Goal: Task Accomplishment & Management: Manage account settings

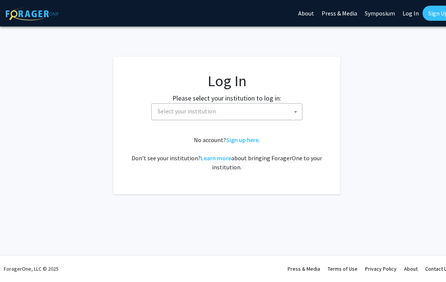
select select
click at [167, 117] on span "Select your institution" at bounding box center [228, 112] width 147 height 16
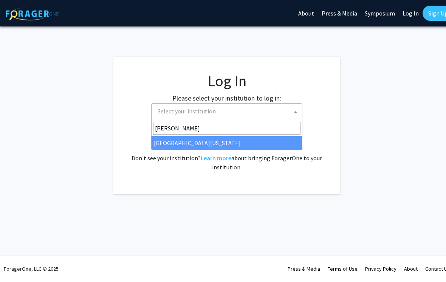
type input "kent"
select select "13"
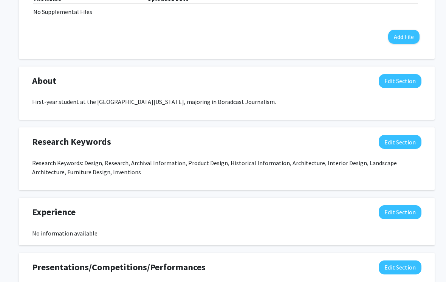
scroll to position [273, 0]
click at [408, 78] on button "Edit Section" at bounding box center [400, 81] width 43 height 14
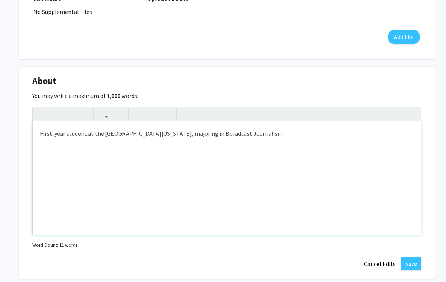
click at [206, 137] on div "First-year student at the [GEOGRAPHIC_DATA][US_STATE], majoring in Boradcast Jo…" at bounding box center [227, 177] width 389 height 113
click at [203, 129] on p "First-year student at the [GEOGRAPHIC_DATA][US_STATE], majoring in Boradcast Jo…" at bounding box center [227, 133] width 374 height 9
click at [414, 265] on button "Save" at bounding box center [411, 264] width 21 height 14
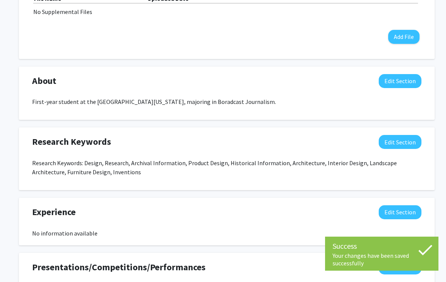
scroll to position [271, 0]
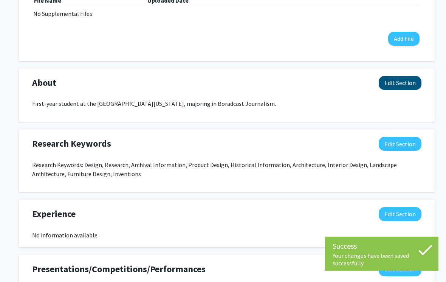
click at [395, 84] on button "Edit Section" at bounding box center [400, 83] width 43 height 14
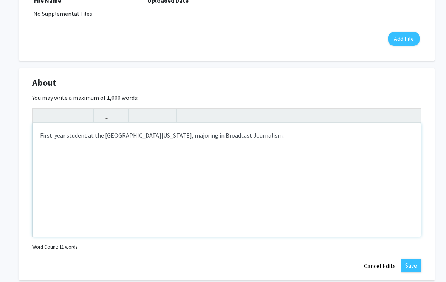
click at [203, 139] on div "First-year student at the [GEOGRAPHIC_DATA][US_STATE], majoring in Broadcast Jo…" at bounding box center [227, 179] width 389 height 113
click at [209, 132] on p "First-year student at the [GEOGRAPHIC_DATA][US_STATE], majoring in Broadcast Jo…" at bounding box center [227, 135] width 374 height 9
click at [415, 261] on button "Save" at bounding box center [411, 266] width 21 height 14
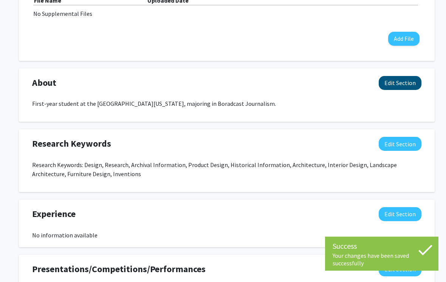
click at [399, 85] on button "Edit Section" at bounding box center [400, 83] width 43 height 14
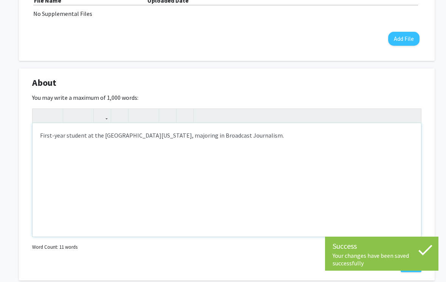
click at [210, 138] on p "First-year student at the [GEOGRAPHIC_DATA][US_STATE], majoring in Broadcast Jo…" at bounding box center [227, 135] width 374 height 9
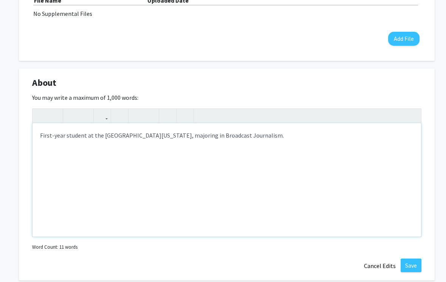
click at [208, 131] on p "First-year student at the [GEOGRAPHIC_DATA][US_STATE], majoring in Broadcast Jo…" at bounding box center [227, 135] width 374 height 9
type textarea "<p>First-year student at the [GEOGRAPHIC_DATA][US_STATE], majoring in Broadcast…"
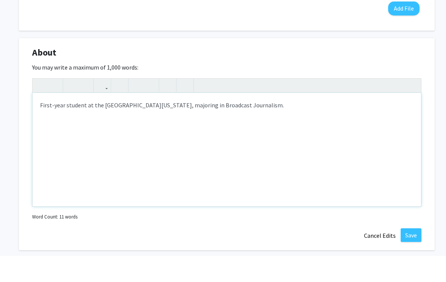
scroll to position [278, 0]
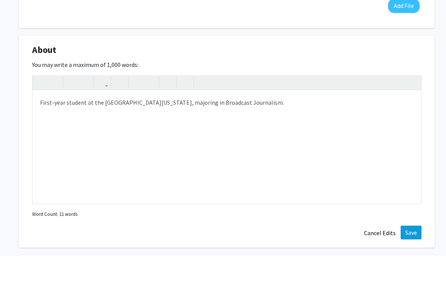
click at [414, 252] on button "Save" at bounding box center [411, 259] width 21 height 14
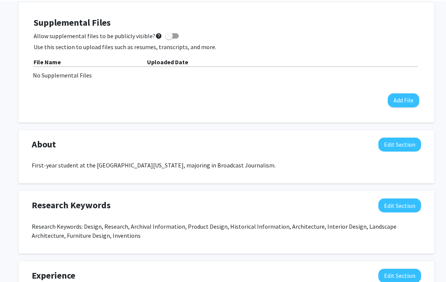
scroll to position [209, 0]
click at [10, 133] on div "[PERSON_NAME] Edit Section See Public View help Degree Level: Undergraduate Stu…" at bounding box center [227, 158] width 454 height 681
click at [11, 133] on div "[PERSON_NAME] Edit Section See Public View help Degree Level: Undergraduate Stu…" at bounding box center [227, 158] width 454 height 681
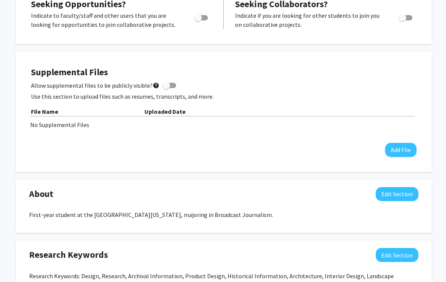
scroll to position [160, 3]
